Goal: Information Seeking & Learning: Understand process/instructions

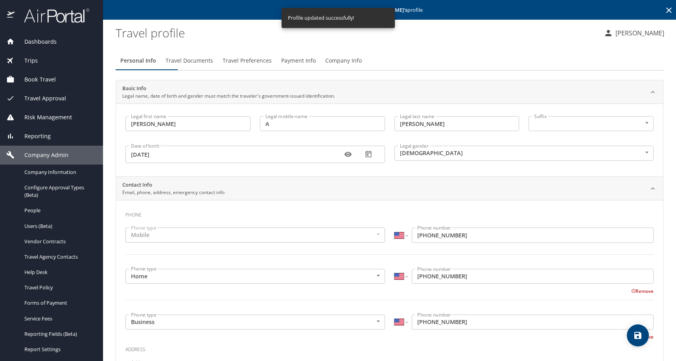
select select "US"
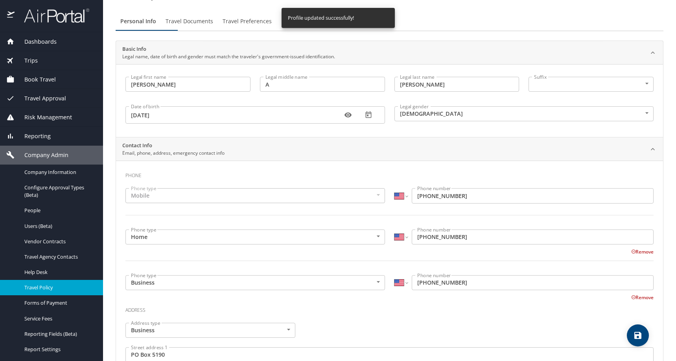
click at [47, 291] on span "Travel Policy" at bounding box center [58, 287] width 69 height 7
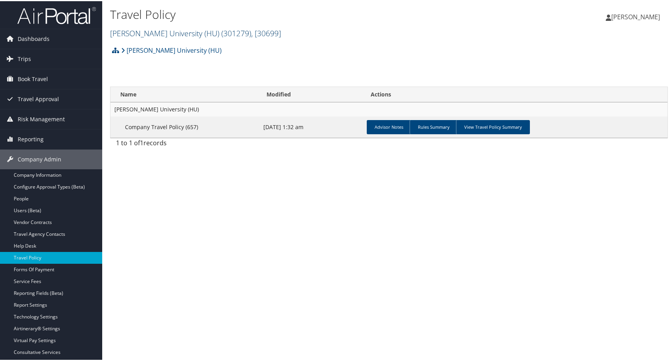
click at [281, 37] on span ", [ 30699 ]" at bounding box center [266, 32] width 30 height 11
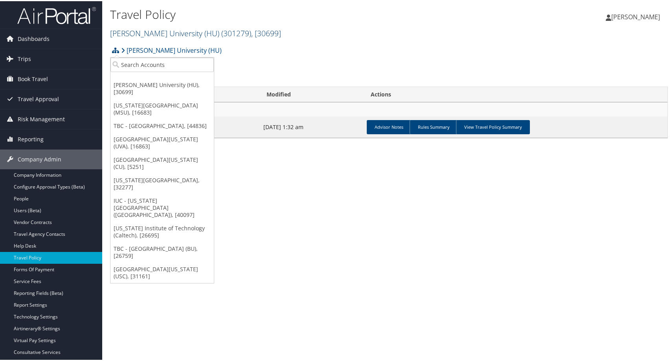
scroll to position [55, 0]
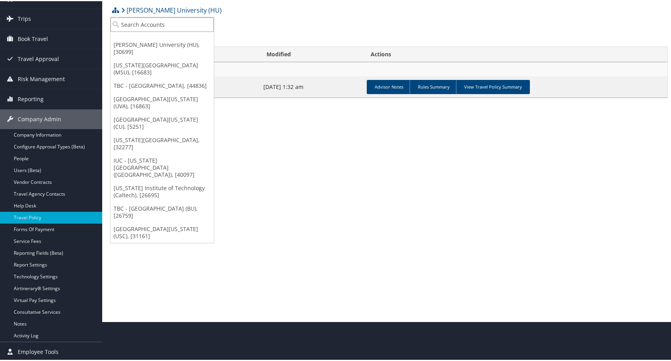
click at [194, 16] on input "search" at bounding box center [162, 23] width 103 height 15
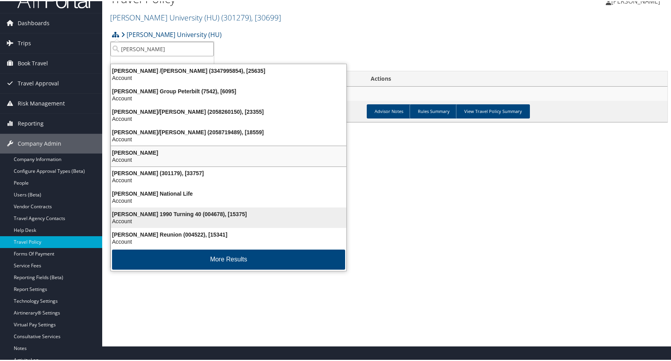
scroll to position [0, 0]
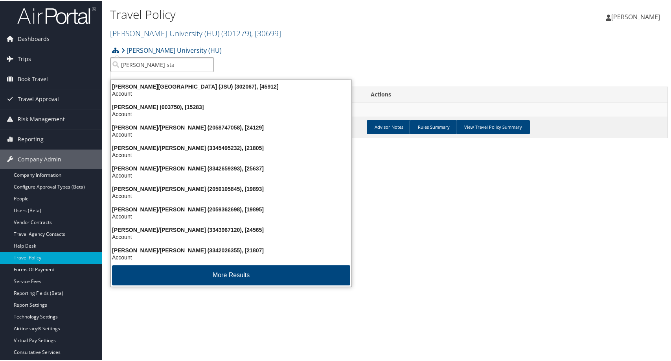
type input "jackson stat"
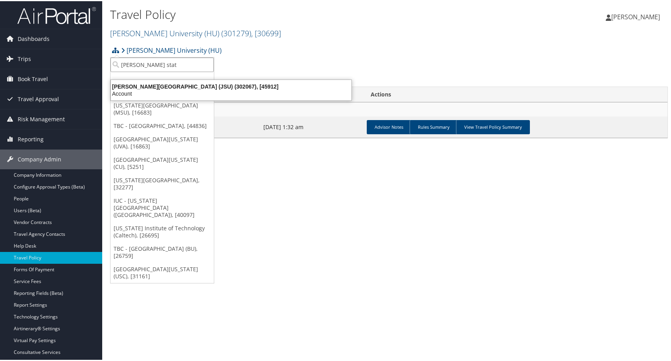
click at [173, 94] on div "Account" at bounding box center [231, 92] width 250 height 7
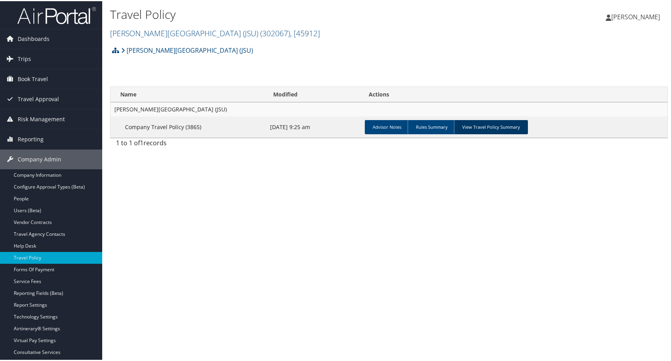
click at [528, 133] on link "View Travel Policy Summary" at bounding box center [491, 126] width 74 height 14
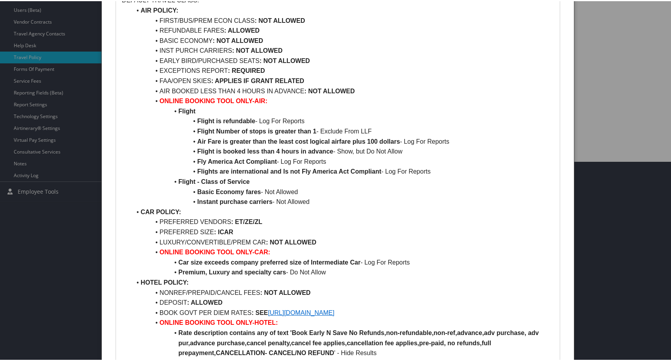
scroll to position [197, 0]
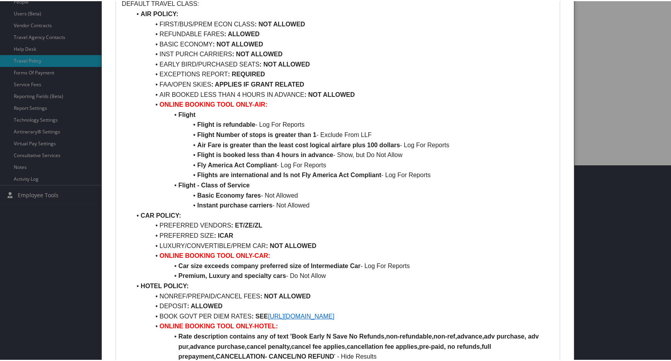
click at [272, 87] on strong ": APPLIES IF GRANT RELATED" at bounding box center [257, 83] width 93 height 7
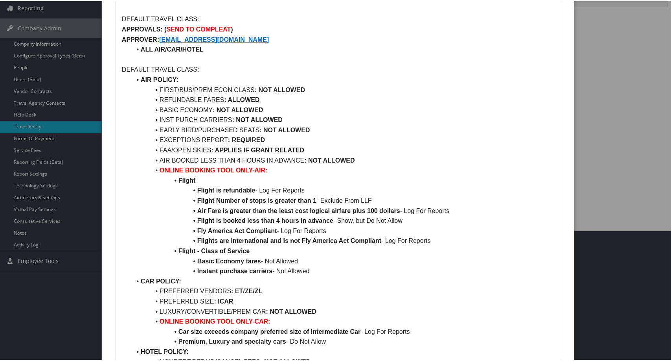
scroll to position [118, 0]
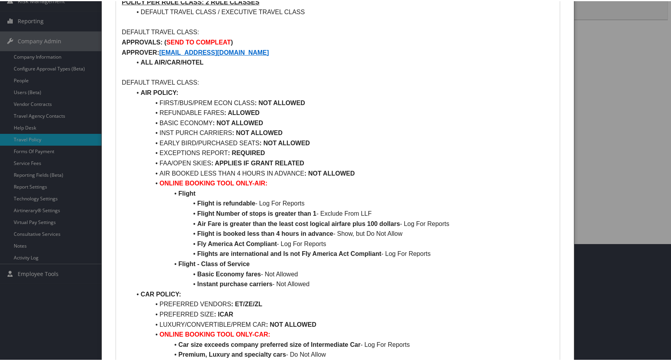
click at [434, 87] on p "DEFAULT TRAVEL CLASS:" at bounding box center [338, 81] width 432 height 10
click at [339, 77] on p at bounding box center [338, 71] width 432 height 10
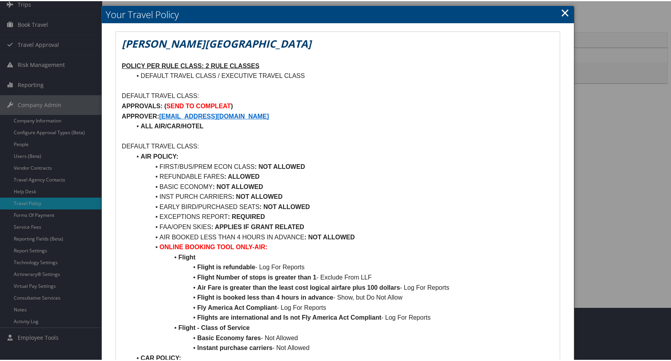
scroll to position [39, 0]
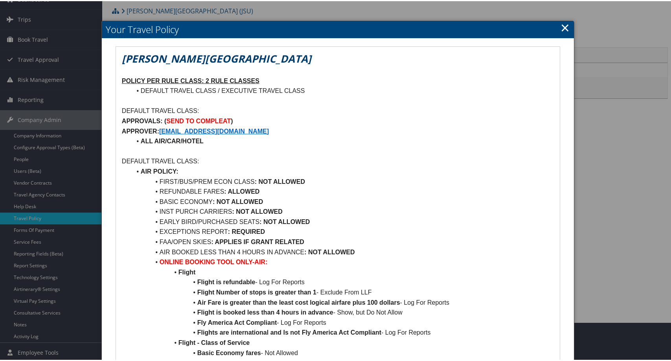
click at [561, 32] on link "×" at bounding box center [565, 26] width 9 height 16
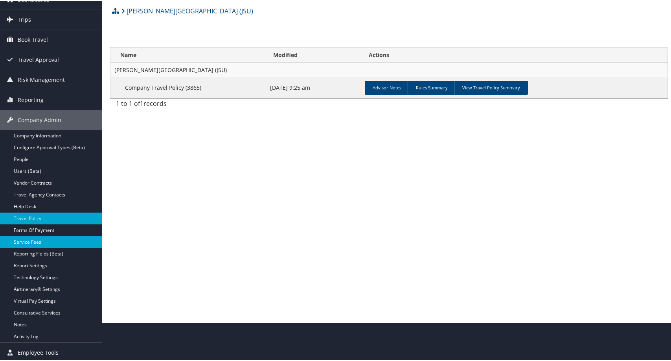
click at [48, 237] on link "Service Fees" at bounding box center [51, 241] width 102 height 12
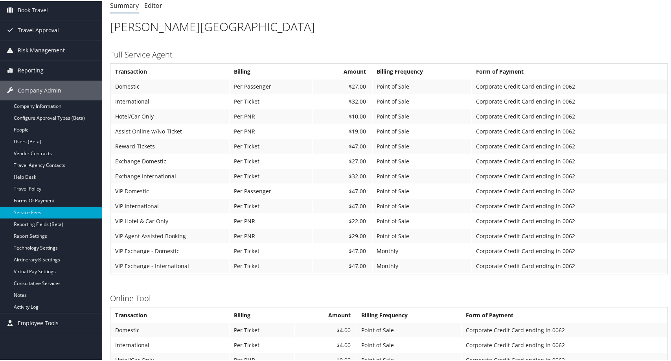
scroll to position [79, 0]
